Goal: Task Accomplishment & Management: Use online tool/utility

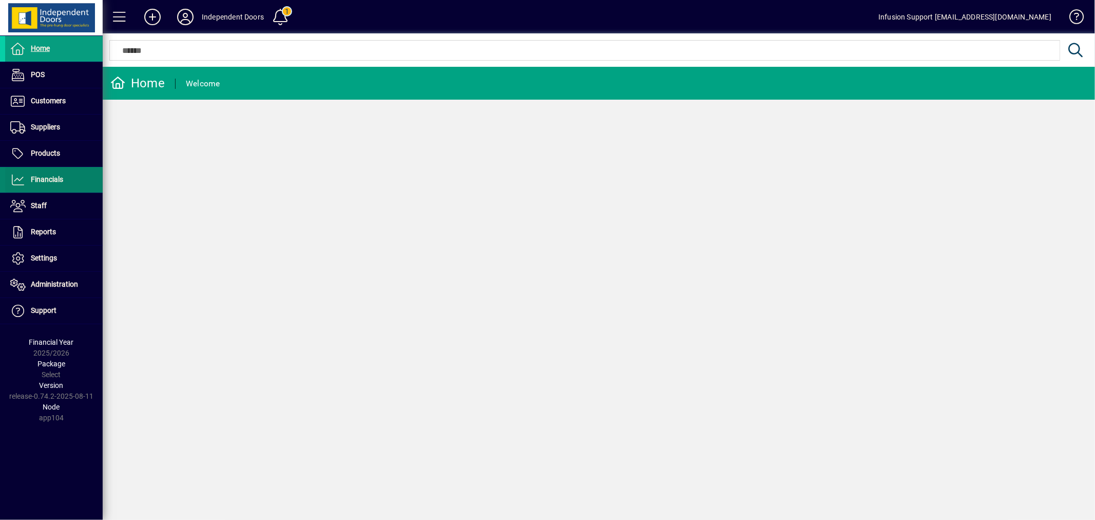
click at [43, 177] on span "Financials" at bounding box center [47, 179] width 32 height 8
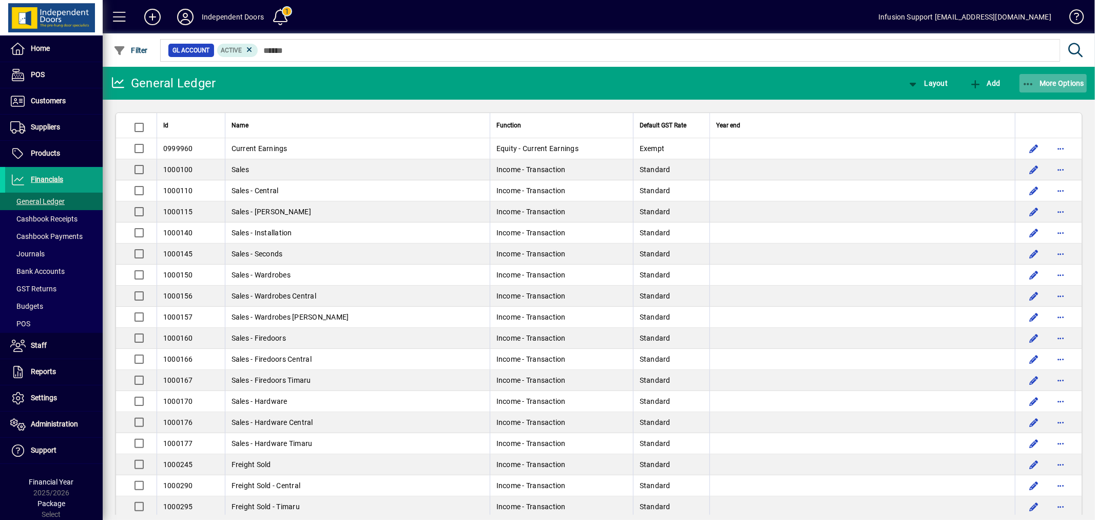
click at [1058, 83] on span "More Options" at bounding box center [1053, 83] width 63 height 8
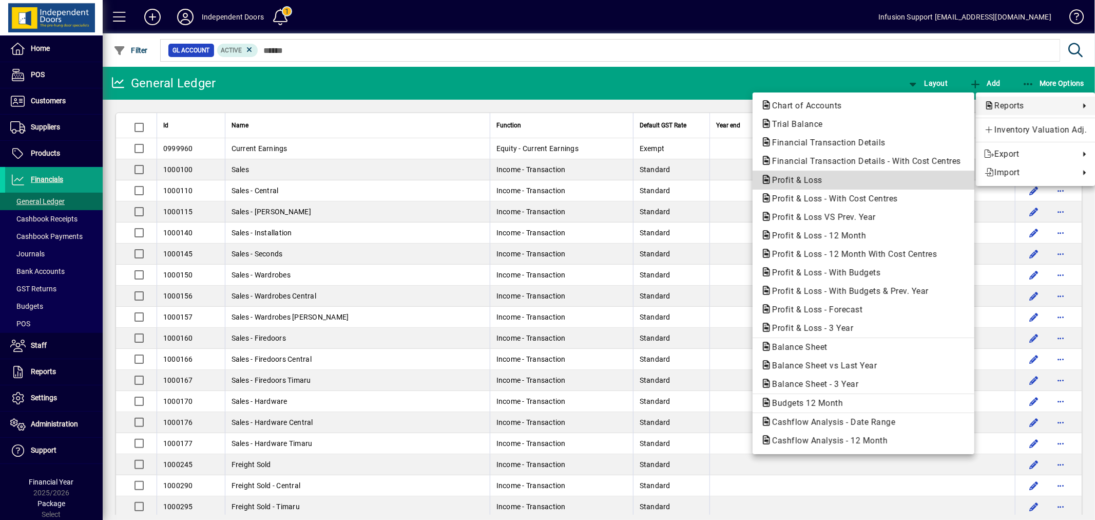
click at [809, 178] on span "Profit & Loss" at bounding box center [794, 180] width 67 height 10
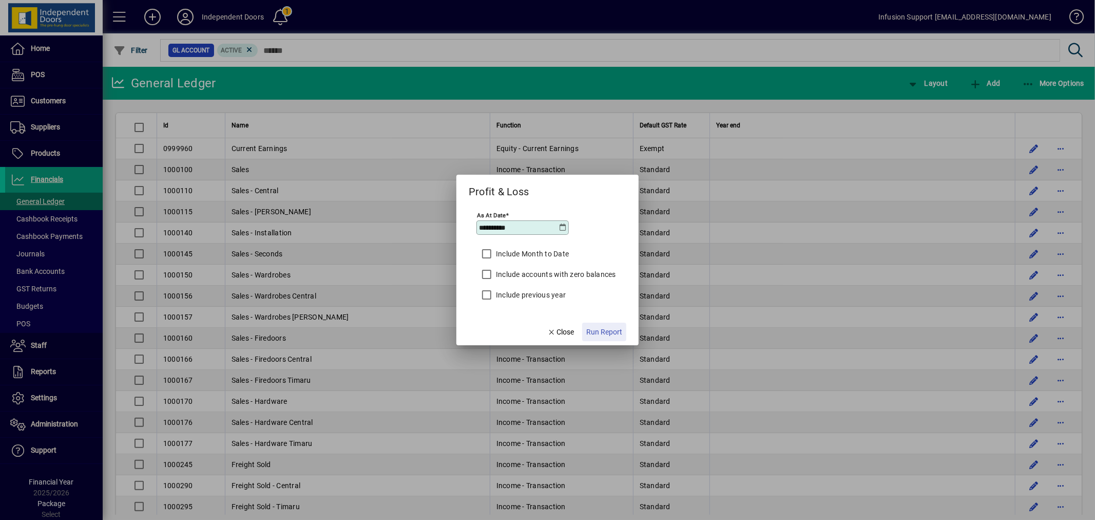
click at [613, 334] on span "Run Report" at bounding box center [604, 331] width 36 height 11
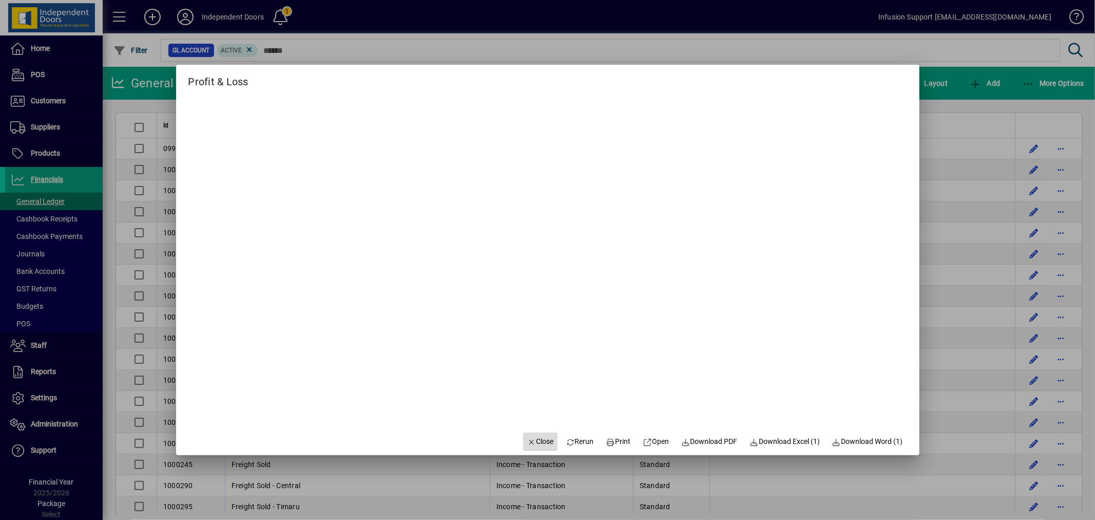
click at [536, 439] on span "Close" at bounding box center [540, 441] width 27 height 11
